Goal: Check status: Check status

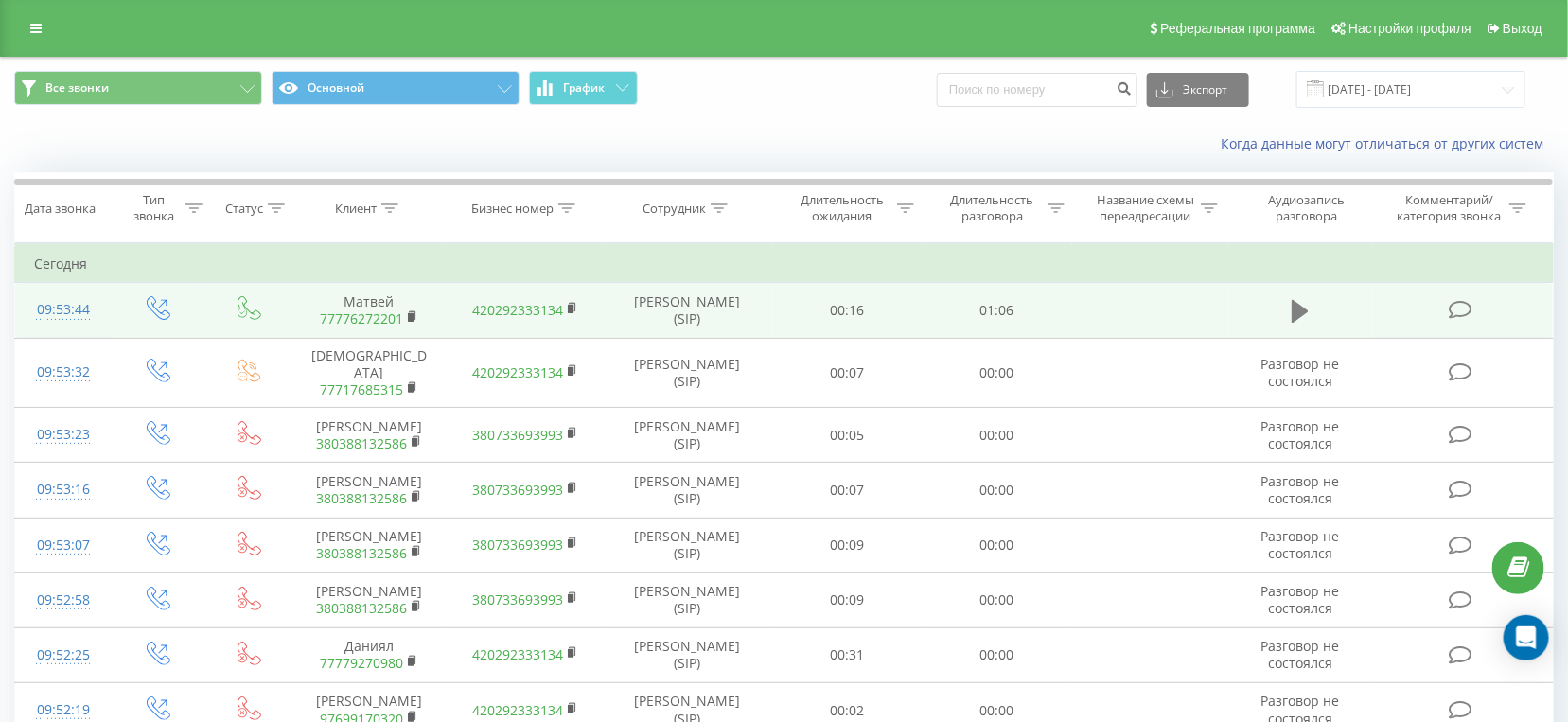
click at [1309, 309] on button at bounding box center [1301, 311] width 29 height 29
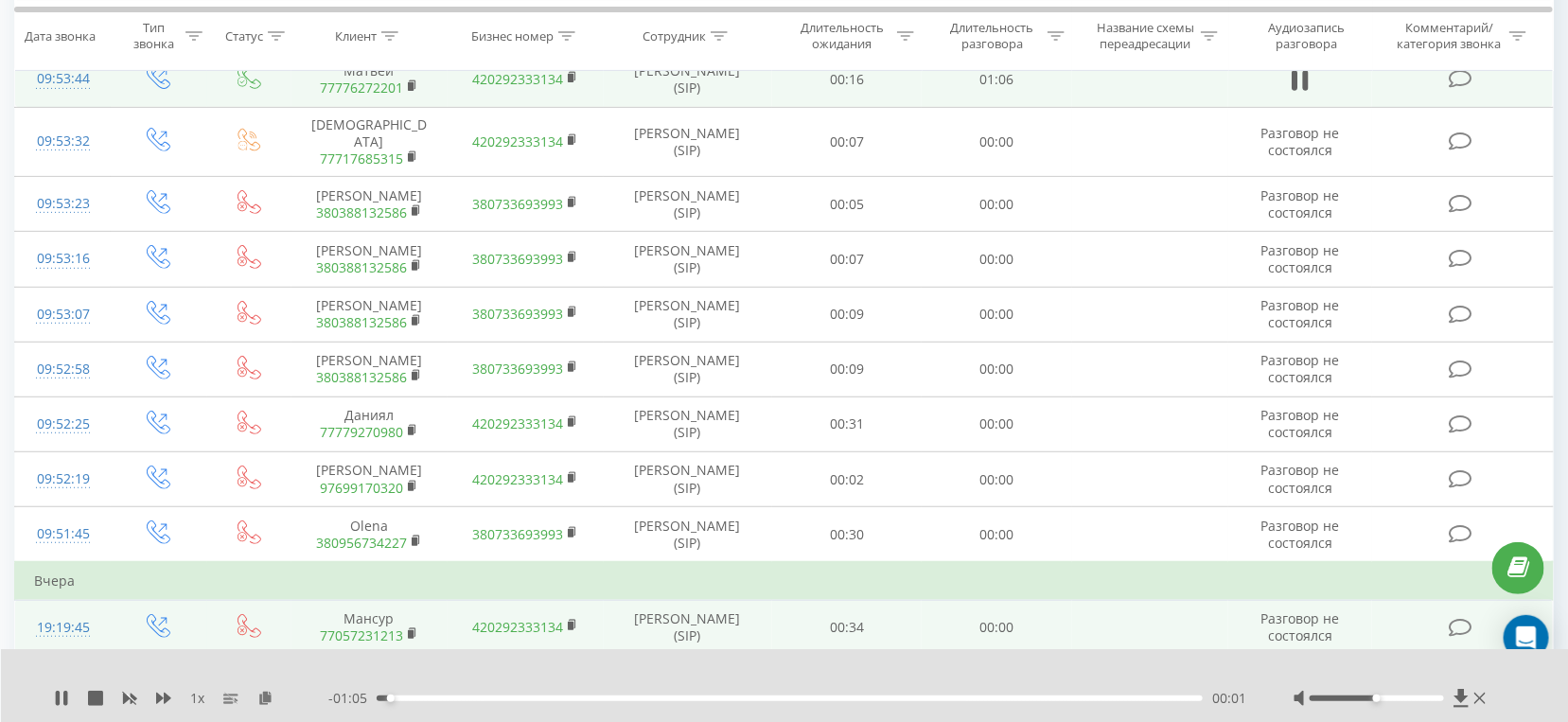
scroll to position [105, 0]
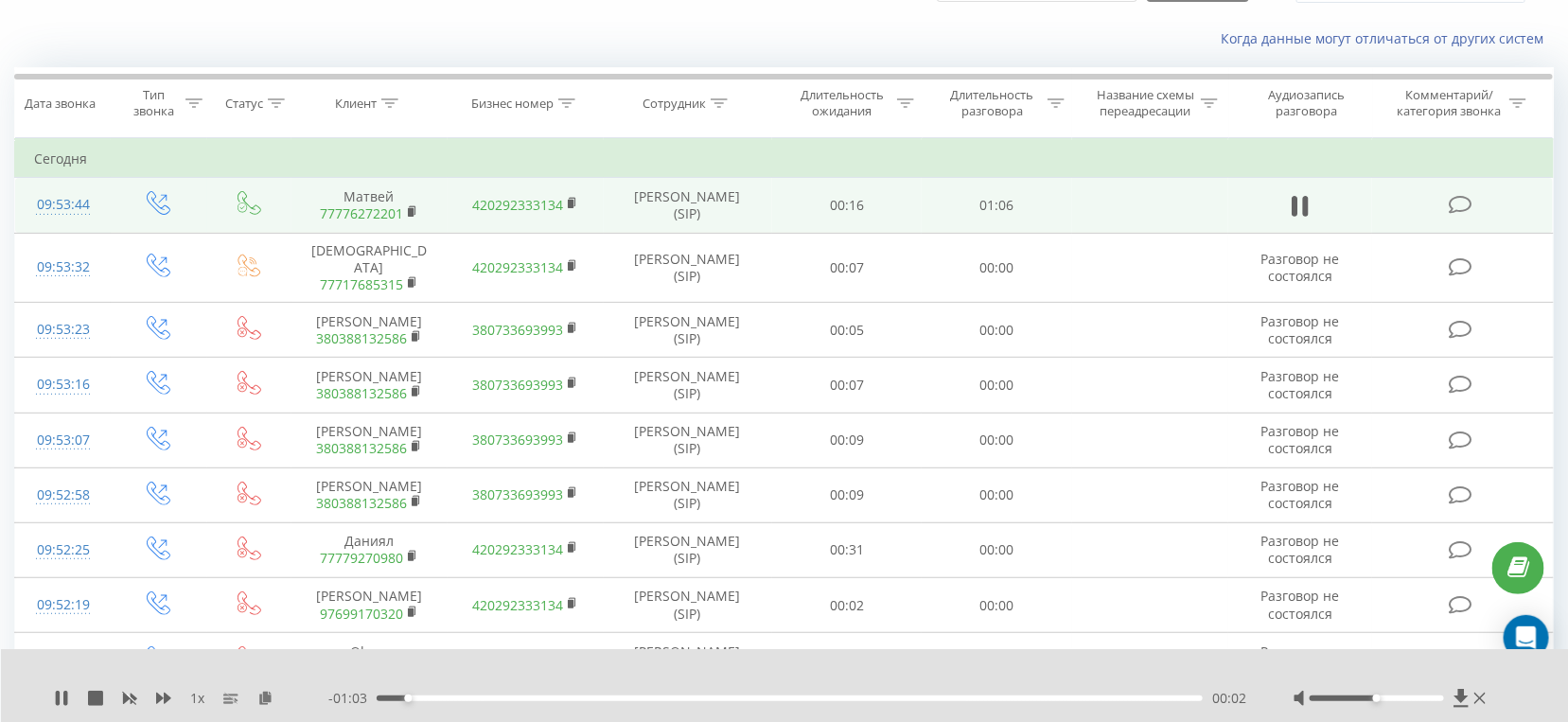
click at [604, 707] on div "- 01:03 00:02 00:02" at bounding box center [787, 698] width 918 height 19
click at [602, 705] on div "- 01:03 00:02 00:02" at bounding box center [787, 698] width 918 height 19
click at [602, 698] on div "00:18" at bounding box center [789, 698] width 826 height 6
click at [703, 702] on div "- 00:46 00:19 00:19" at bounding box center [787, 698] width 918 height 19
click at [721, 695] on div "00:19" at bounding box center [789, 698] width 826 height 6
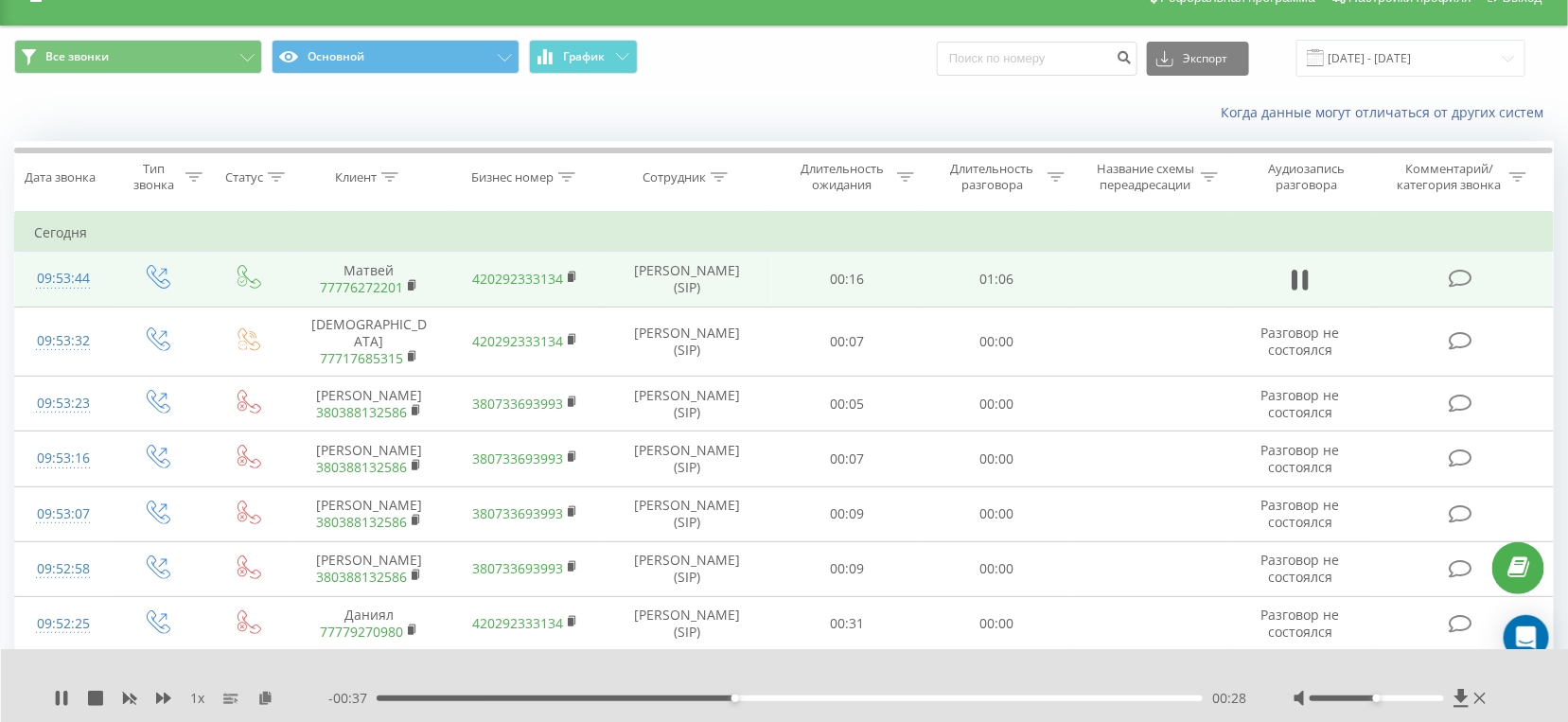
scroll to position [0, 0]
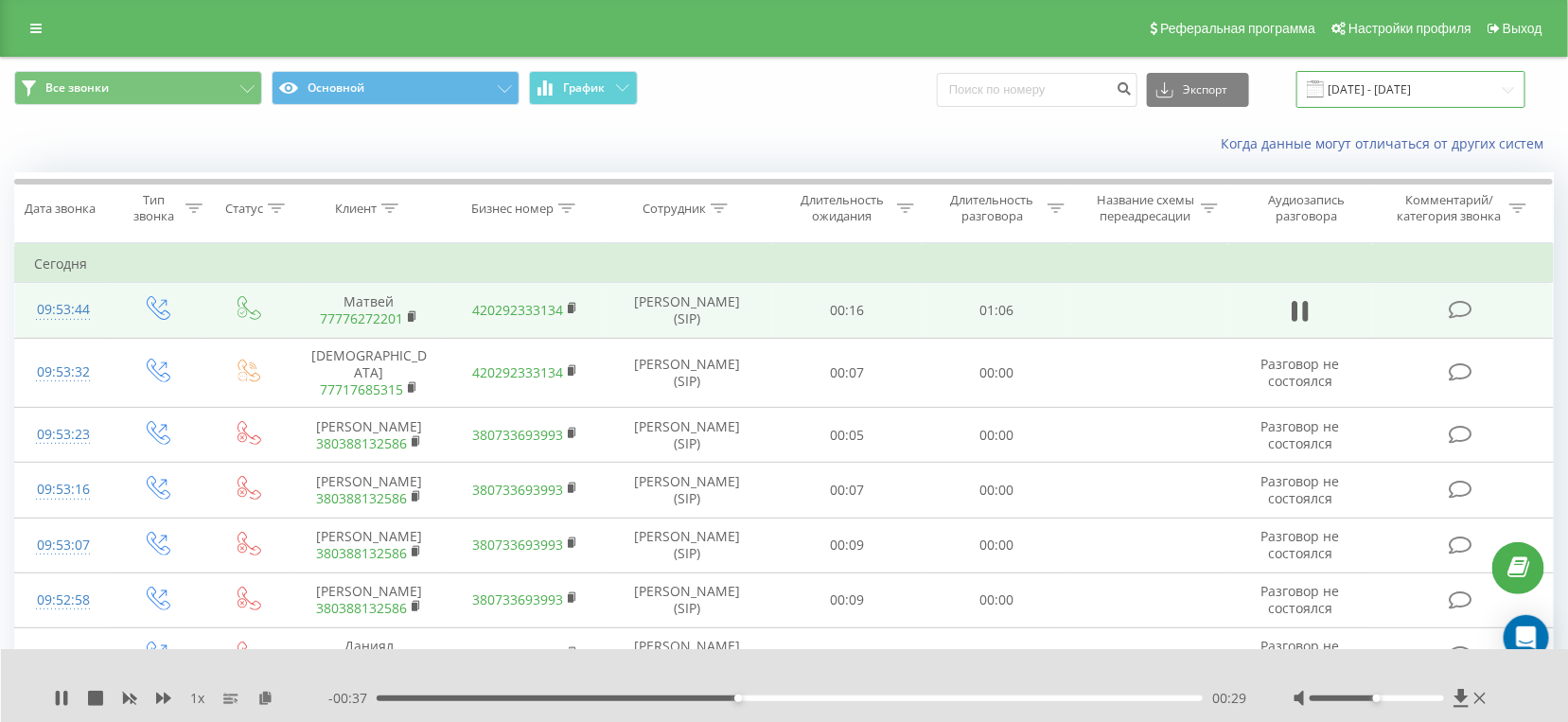
click at [1395, 97] on input "[DATE] - [DATE]" at bounding box center [1411, 89] width 229 height 37
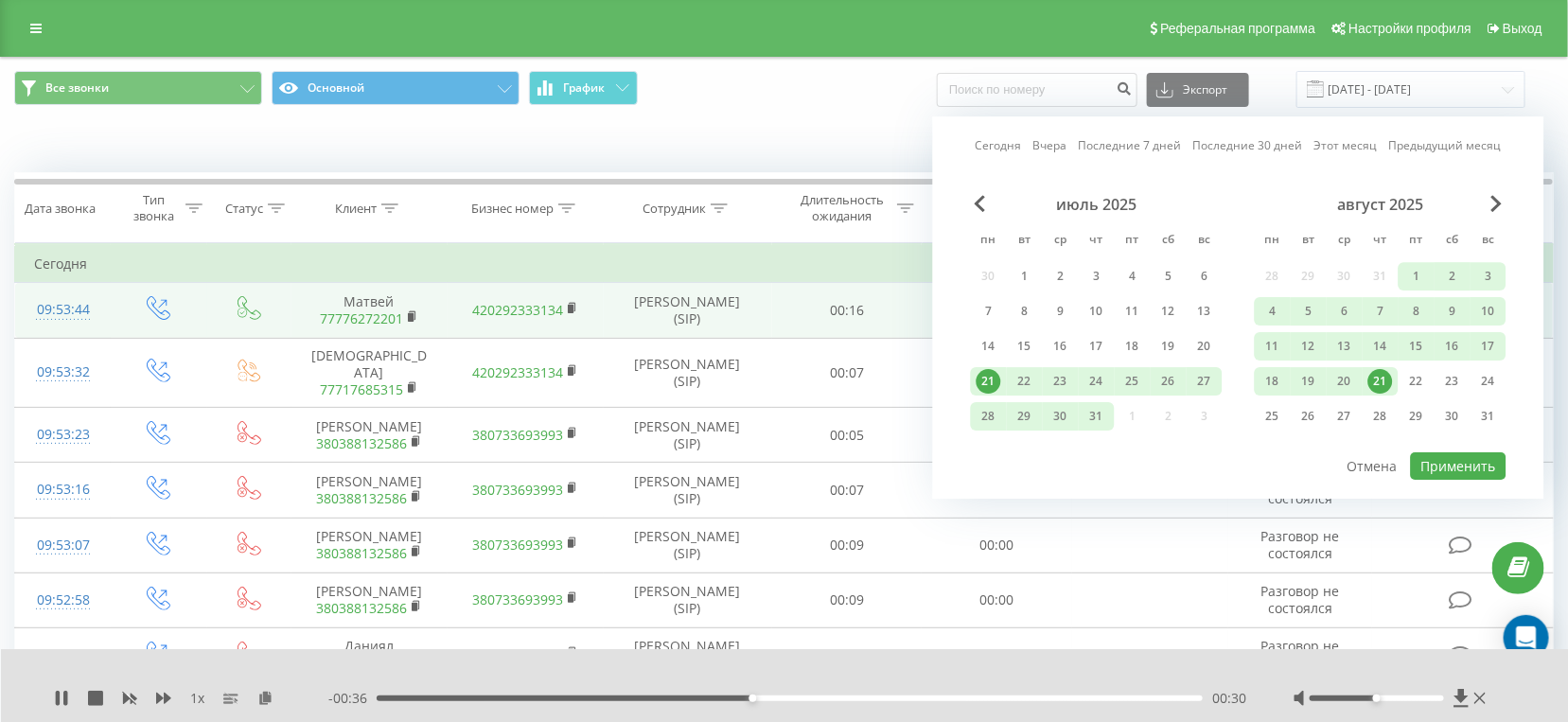
click at [1379, 383] on div "21" at bounding box center [1381, 381] width 25 height 25
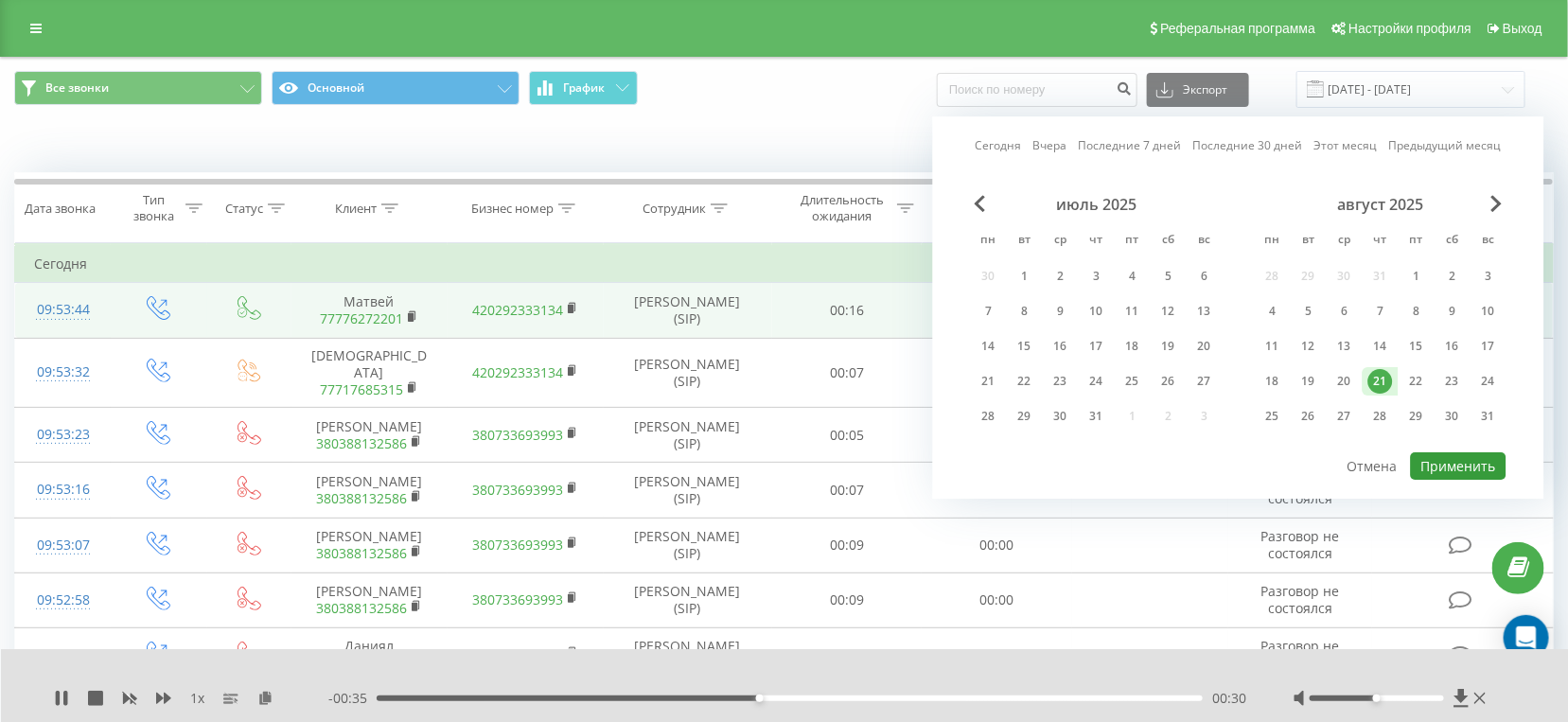
click at [1451, 465] on button "Применить" at bounding box center [1459, 465] width 96 height 28
type input "[DATE] - [DATE]"
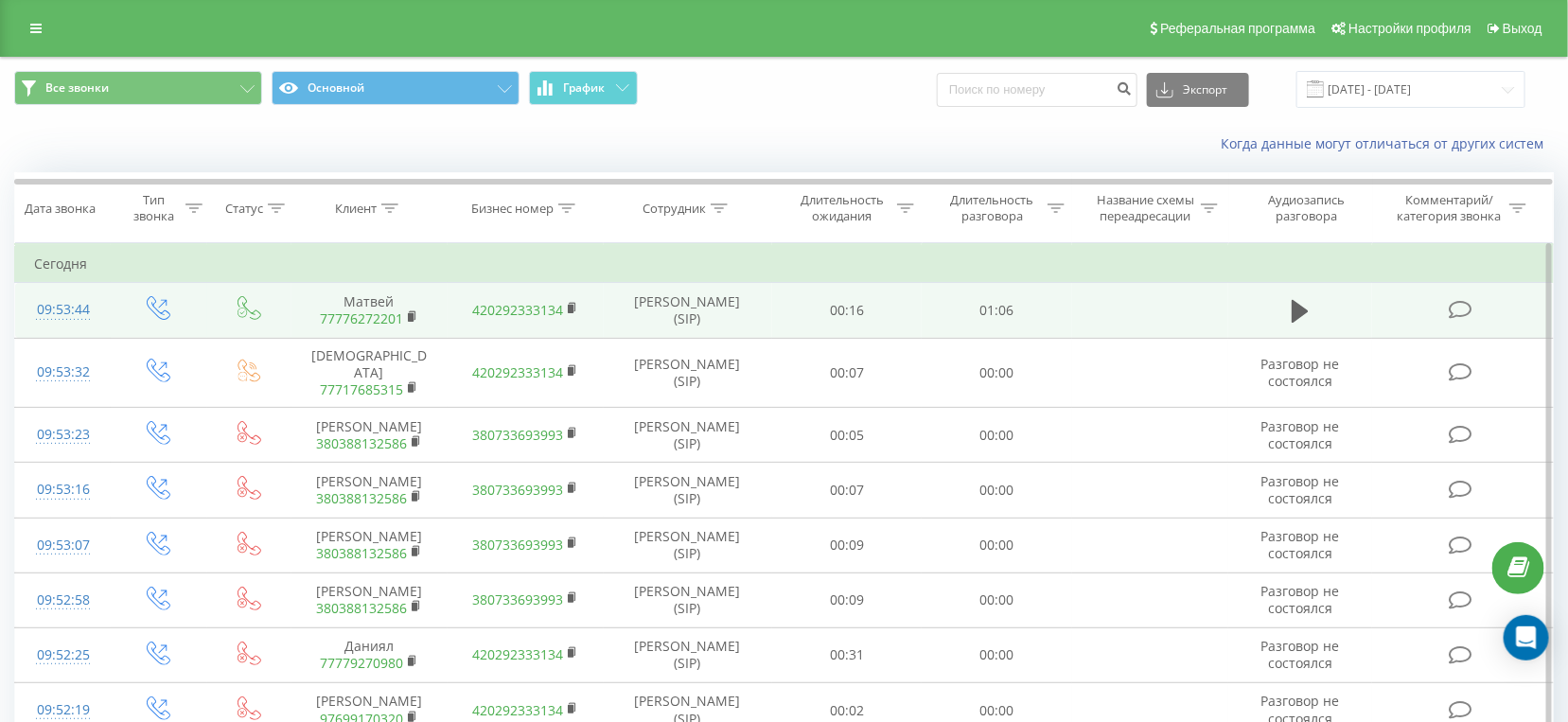
click at [1325, 308] on td at bounding box center [1300, 309] width 144 height 55
click at [1298, 308] on icon at bounding box center [1301, 311] width 17 height 23
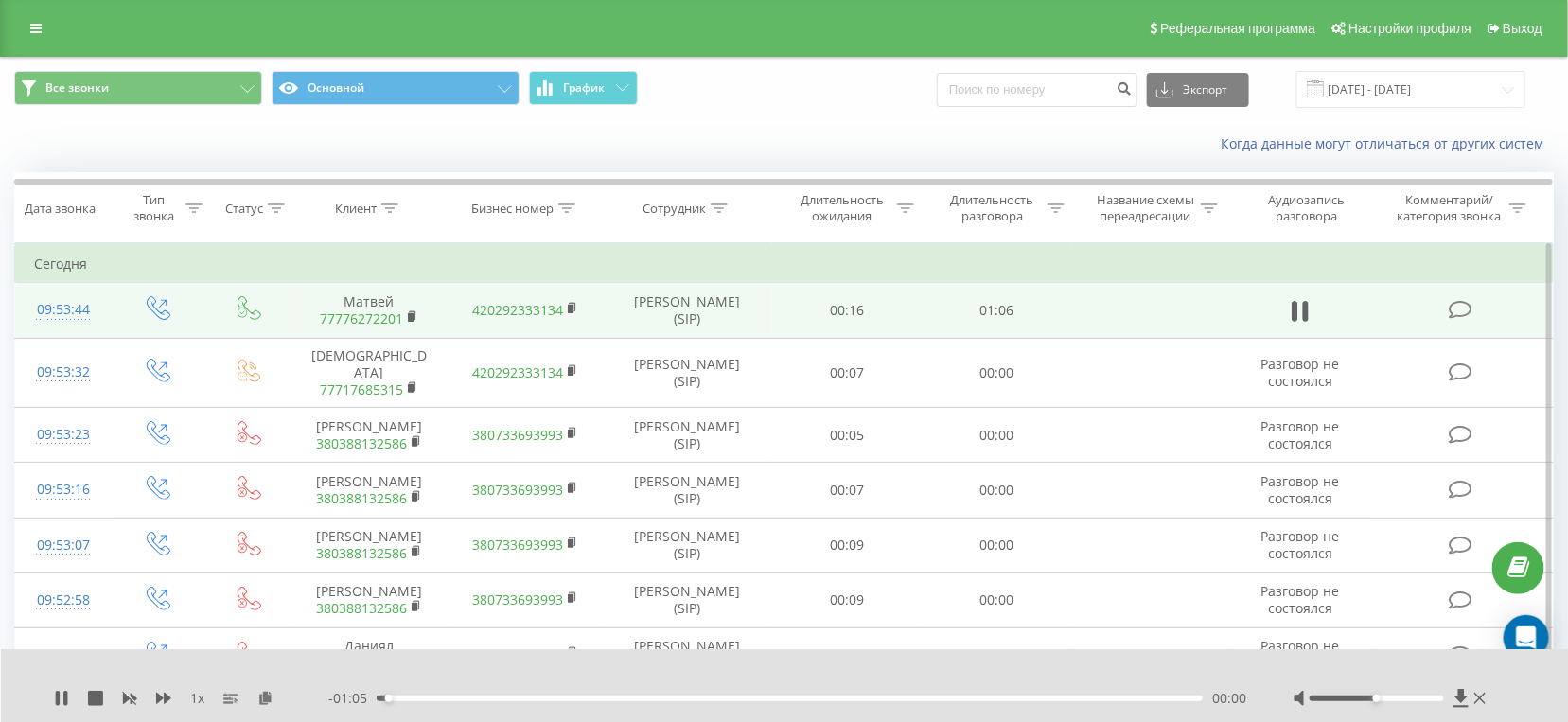
click at [745, 703] on div "- 01:05 00:00 00:00" at bounding box center [787, 698] width 918 height 19
click at [744, 702] on div "- 01:05 00:01 00:01" at bounding box center [787, 698] width 918 height 19
click at [744, 697] on div "00:29" at bounding box center [789, 698] width 826 height 6
click at [834, 699] on div "00:36" at bounding box center [789, 698] width 826 height 6
